Goal: Find specific page/section: Find specific page/section

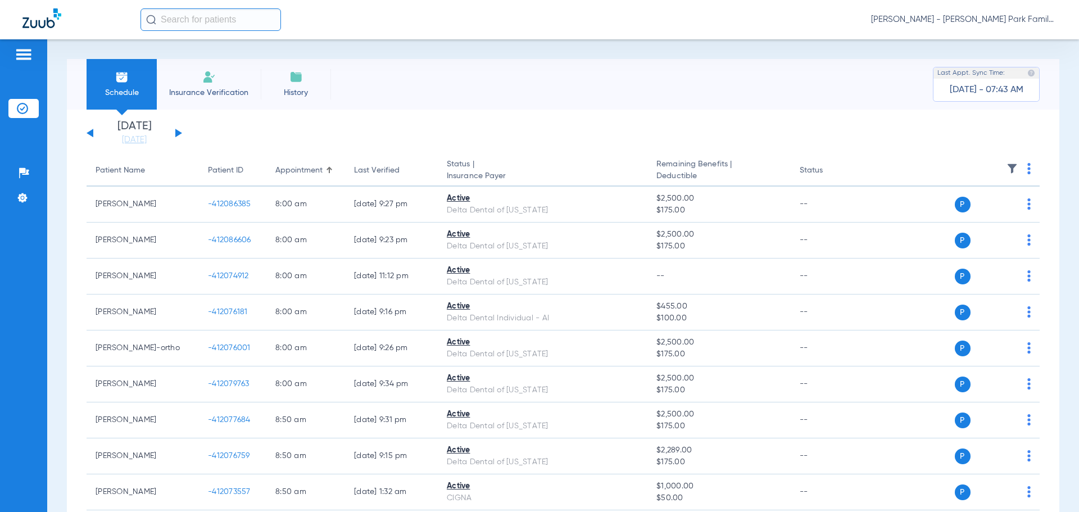
click at [173, 128] on div "[DATE] [DATE] [DATE] [DATE] [DATE] [DATE] [DATE] [DATE] [DATE] [DATE] [DATE] [D…" at bounding box center [135, 133] width 96 height 25
click at [174, 129] on div "[DATE] [DATE] [DATE] [DATE] [DATE] [DATE] [DATE] [DATE] [DATE] [DATE] [DATE] [D…" at bounding box center [135, 133] width 96 height 25
click at [177, 133] on button at bounding box center [178, 133] width 7 height 8
click at [1007, 167] on img at bounding box center [1012, 168] width 11 height 11
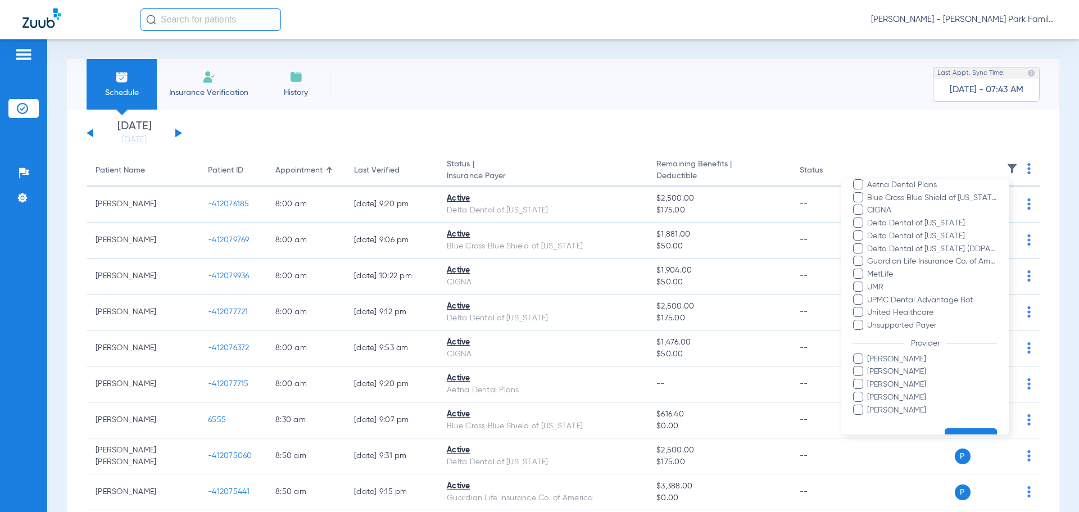
scroll to position [154, 0]
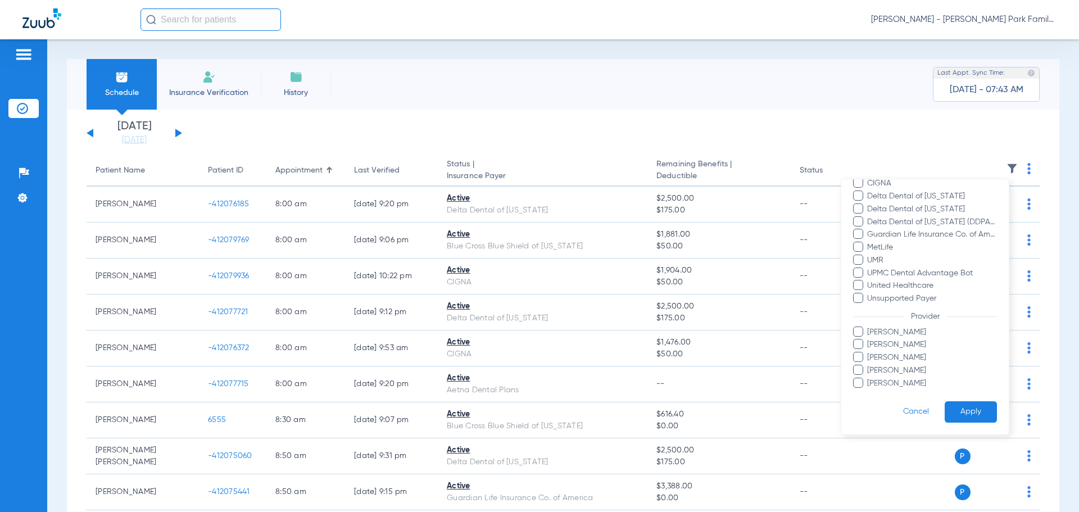
click at [879, 331] on span "[PERSON_NAME]" at bounding box center [932, 333] width 130 height 12
click at [869, 340] on input "[PERSON_NAME]" at bounding box center [869, 340] width 0 height 0
click at [956, 417] on button "Apply" at bounding box center [971, 412] width 52 height 22
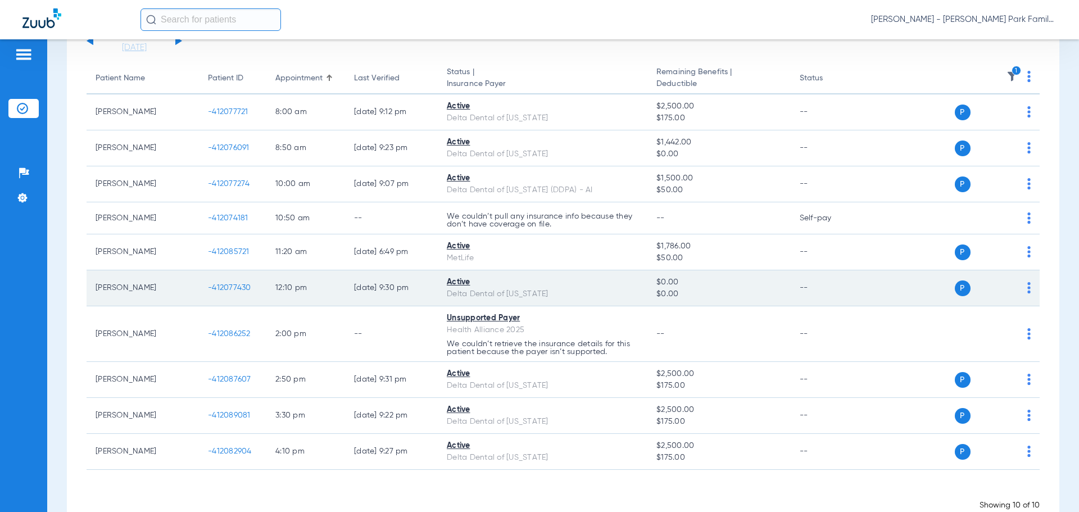
scroll to position [112, 0]
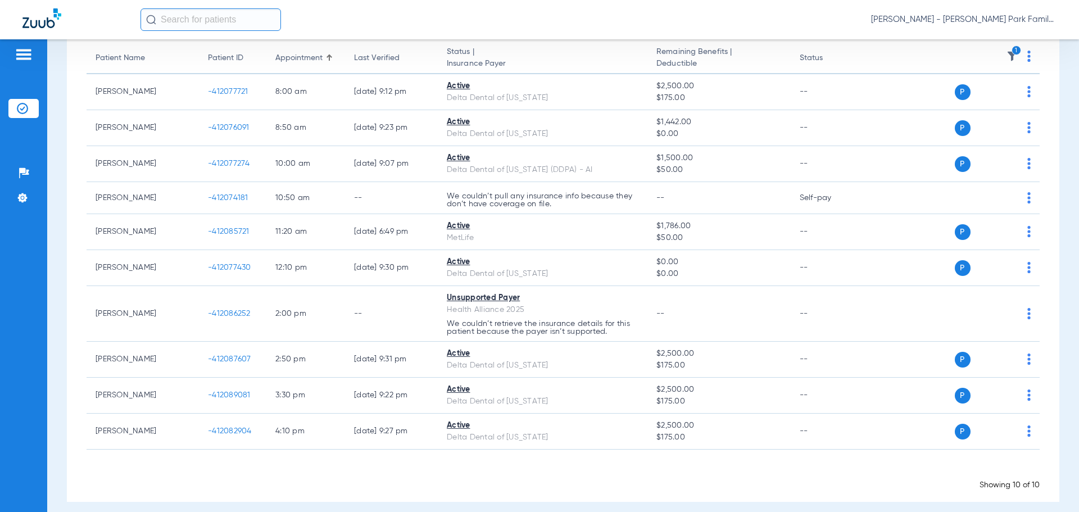
click at [1007, 57] on img at bounding box center [1012, 56] width 11 height 11
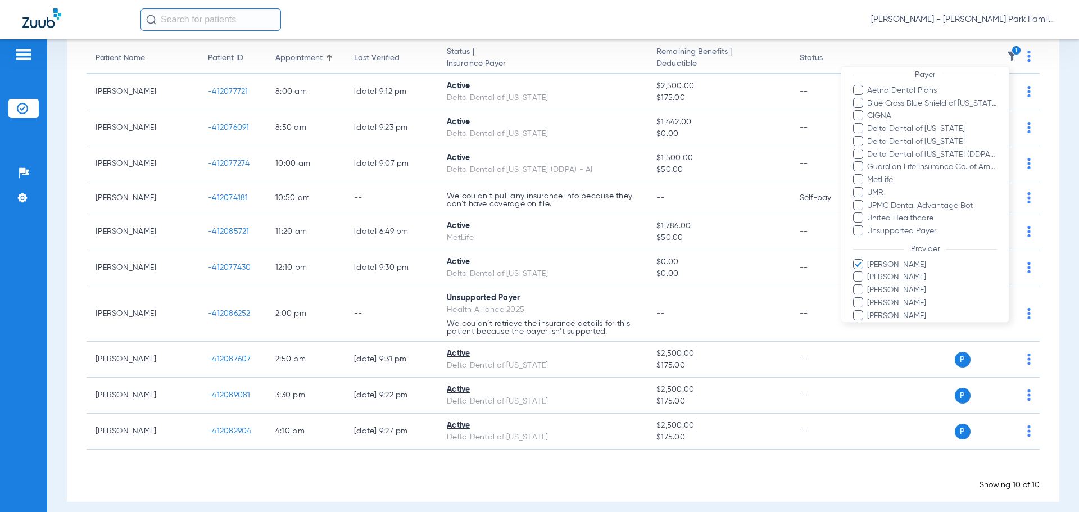
scroll to position [154, 0]
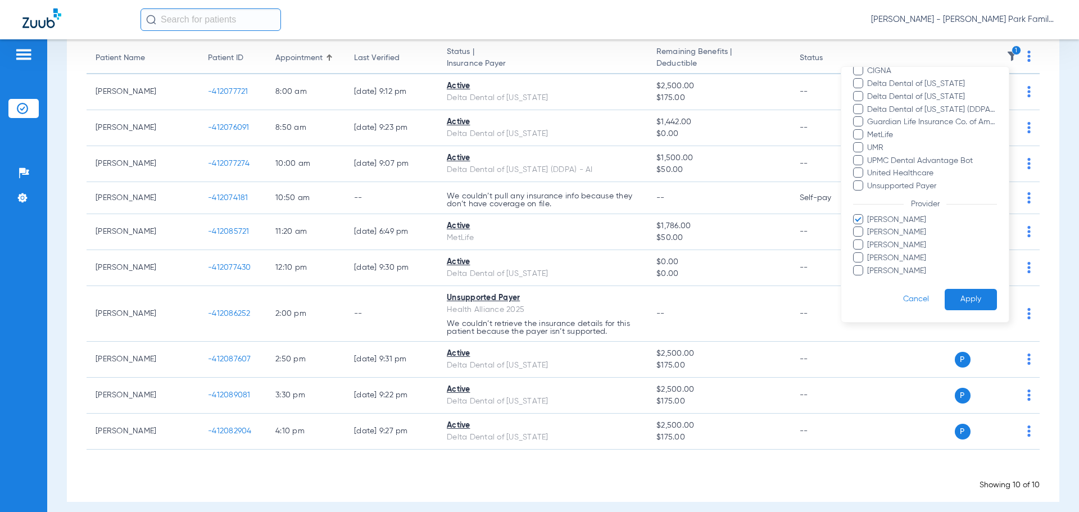
click at [885, 219] on span "[PERSON_NAME]" at bounding box center [932, 220] width 130 height 12
click at [869, 228] on input "[PERSON_NAME]" at bounding box center [869, 228] width 0 height 0
click at [876, 233] on span "[PERSON_NAME]" at bounding box center [932, 233] width 130 height 12
click at [869, 240] on input "[PERSON_NAME]" at bounding box center [869, 240] width 0 height 0
click at [956, 301] on button "Apply" at bounding box center [971, 300] width 52 height 22
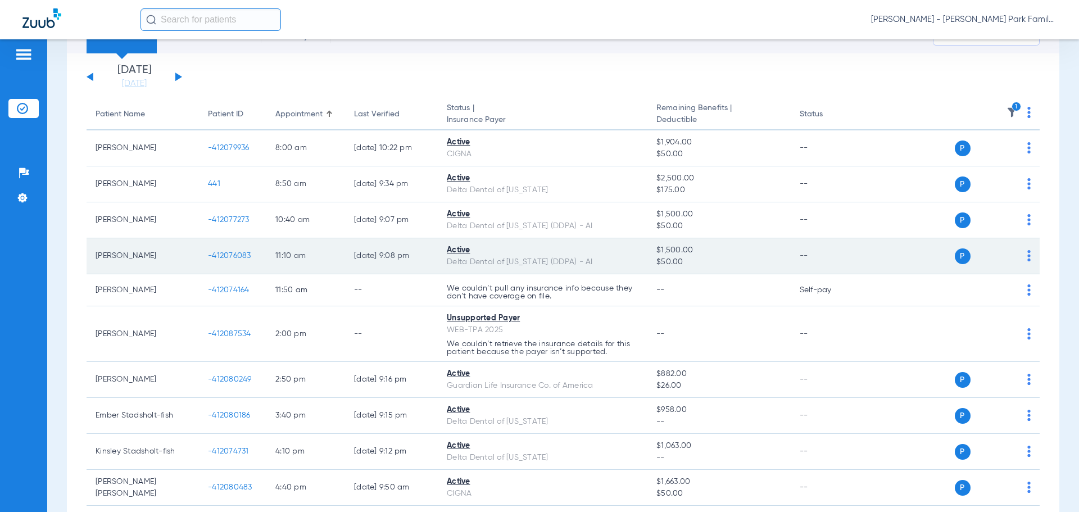
scroll to position [112, 0]
